Goal: Task Accomplishment & Management: Complete application form

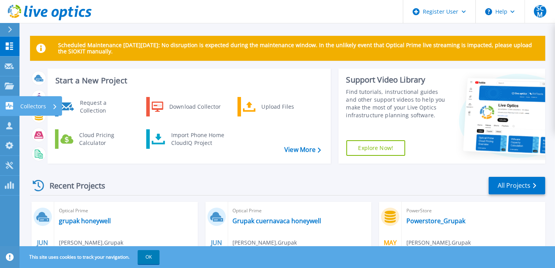
click at [11, 107] on icon at bounding box center [9, 105] width 7 height 7
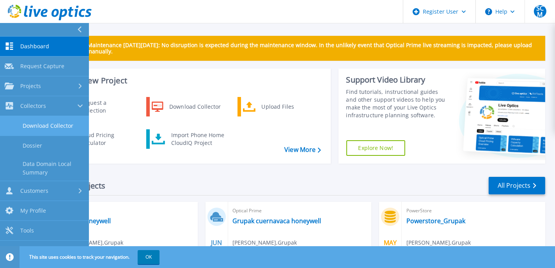
click at [71, 129] on link "Download Collector" at bounding box center [44, 126] width 89 height 20
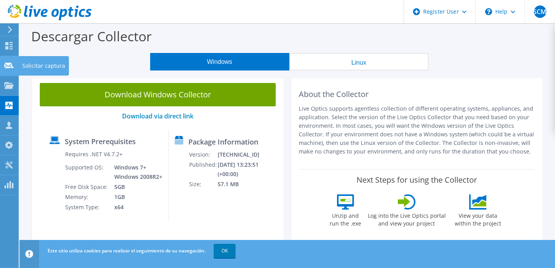
click at [9, 68] on use at bounding box center [8, 65] width 9 height 6
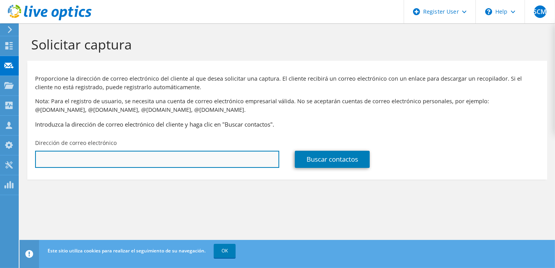
click at [227, 165] on input "text" at bounding box center [157, 159] width 244 height 17
type input "o"
type input "b"
type input "orlando"
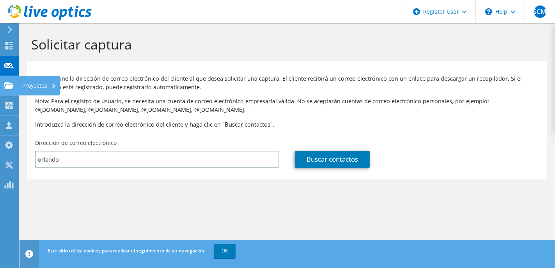
click at [9, 86] on use at bounding box center [8, 85] width 9 height 7
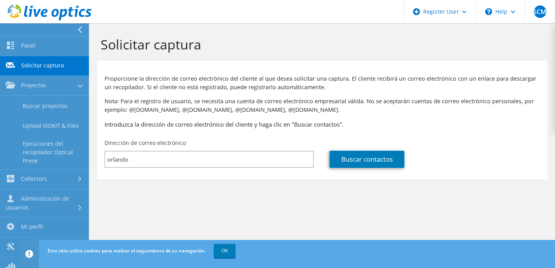
click at [33, 64] on link "Solicitar captura" at bounding box center [44, 66] width 89 height 20
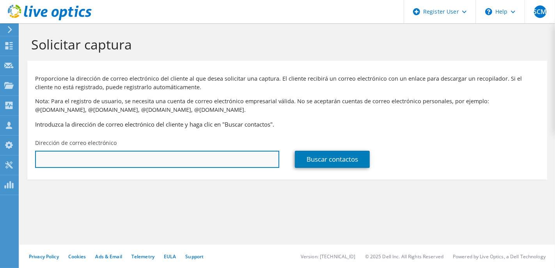
drag, startPoint x: 0, startPoint y: 0, endPoint x: 146, endPoint y: 159, distance: 215.7
click at [146, 159] on input "text" at bounding box center [157, 159] width 244 height 17
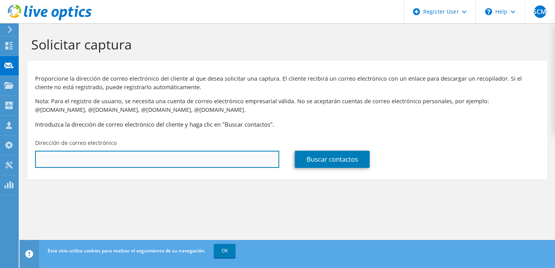
type input "o"
type input "b"
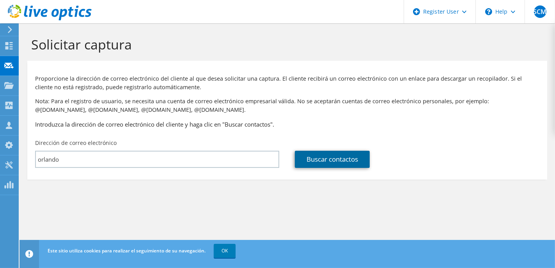
click at [328, 166] on link "Buscar contactos" at bounding box center [332, 159] width 75 height 17
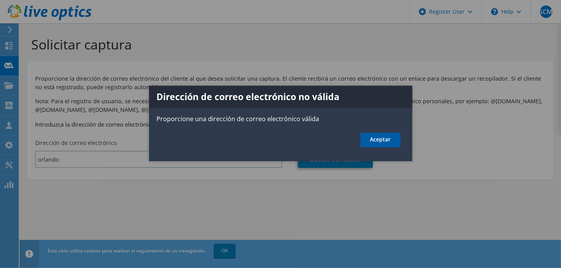
click at [378, 141] on link "Aceptar" at bounding box center [381, 140] width 40 height 14
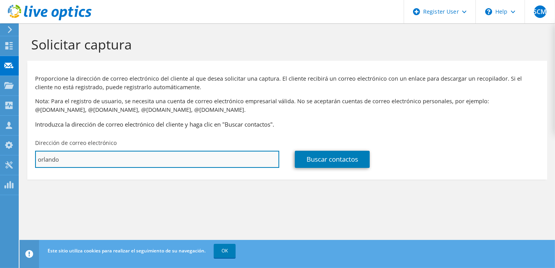
click at [86, 161] on input "orlando" at bounding box center [157, 159] width 244 height 17
type input "o"
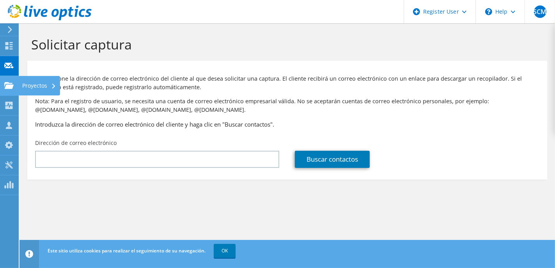
click at [10, 87] on use at bounding box center [8, 85] width 9 height 7
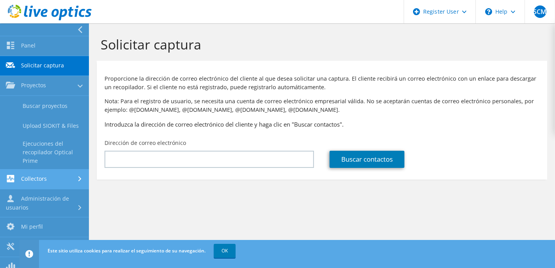
click at [37, 179] on link "Collectors" at bounding box center [44, 180] width 89 height 20
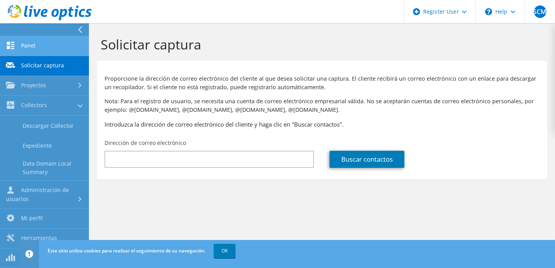
click at [45, 51] on link "Panel" at bounding box center [44, 46] width 89 height 20
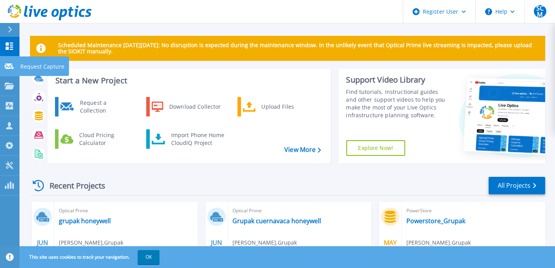
click at [8, 67] on icon at bounding box center [9, 67] width 9 height 6
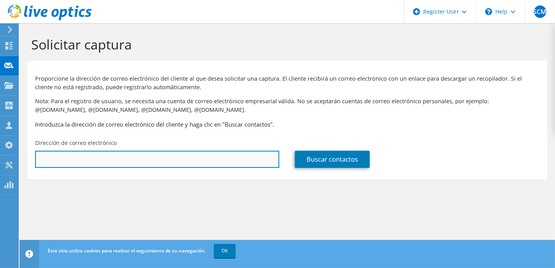
click at [84, 159] on input "text" at bounding box center [157, 159] width 244 height 17
type input "0"
type input "o"
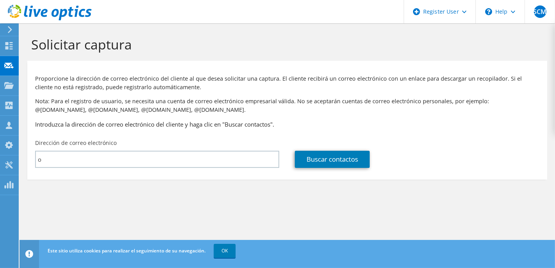
click at [154, 234] on div "Solicitar captura Proporcione la dirección de correo electrónico del cliente al…" at bounding box center [288, 145] width 536 height 245
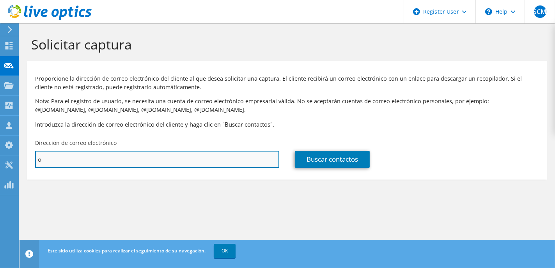
click at [117, 155] on input "o" at bounding box center [157, 159] width 244 height 17
paste input "orlando.brito@elektra.com.mx"
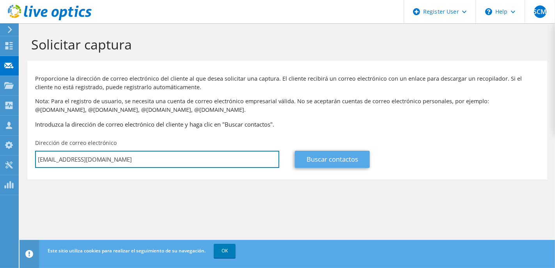
type input "orlando.brito@elektra.com.mx"
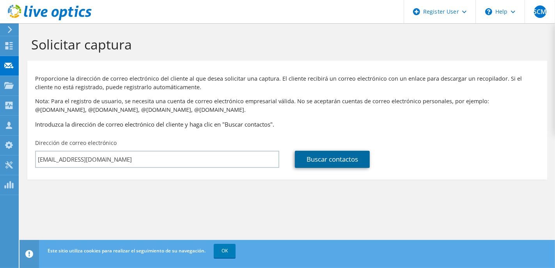
click at [317, 158] on link "Buscar contactos" at bounding box center [332, 159] width 75 height 17
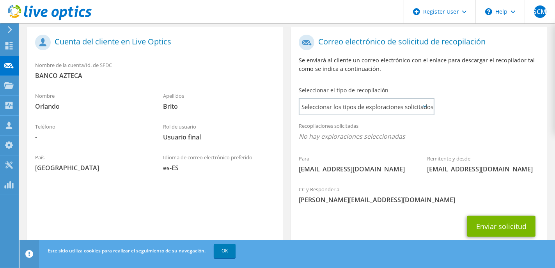
scroll to position [168, 0]
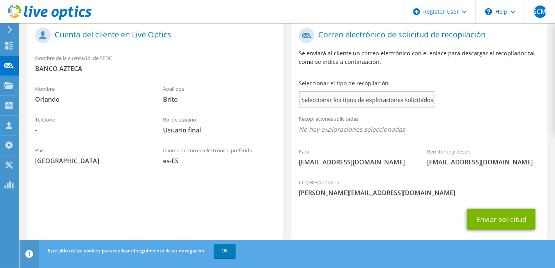
click at [420, 103] on span "Seleccionar los tipos de exploraciones solicitados" at bounding box center [367, 100] width 134 height 16
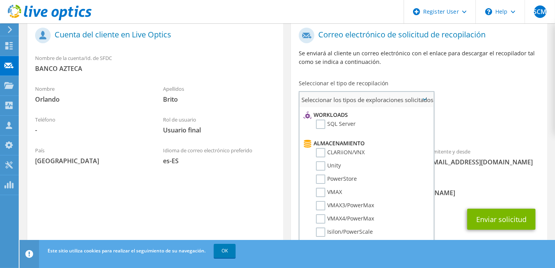
scroll to position [108, 0]
click at [323, 174] on label "PowerStore" at bounding box center [336, 178] width 41 height 9
click at [0, 0] on input "PowerStore" at bounding box center [0, 0] width 0 height 0
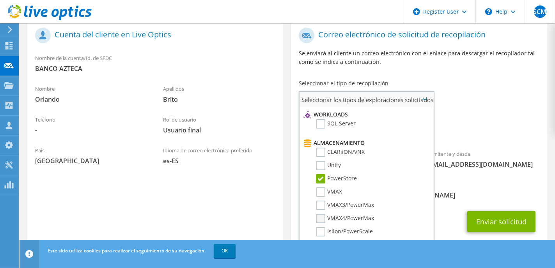
click at [320, 214] on label "VMAX4/PowerMax" at bounding box center [345, 218] width 58 height 9
click at [0, 0] on input "VMAX4/PowerMax" at bounding box center [0, 0] width 0 height 0
click at [320, 204] on label "VMAX3/PowerMax" at bounding box center [345, 205] width 58 height 9
click at [0, 0] on input "VMAX3/PowerMax" at bounding box center [0, 0] width 0 height 0
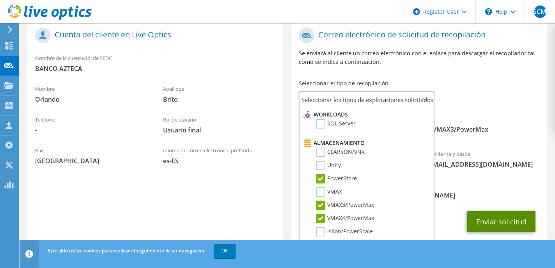
click at [510, 224] on button "Enviar solicitud" at bounding box center [501, 221] width 68 height 21
